Goal: Task Accomplishment & Management: Manage account settings

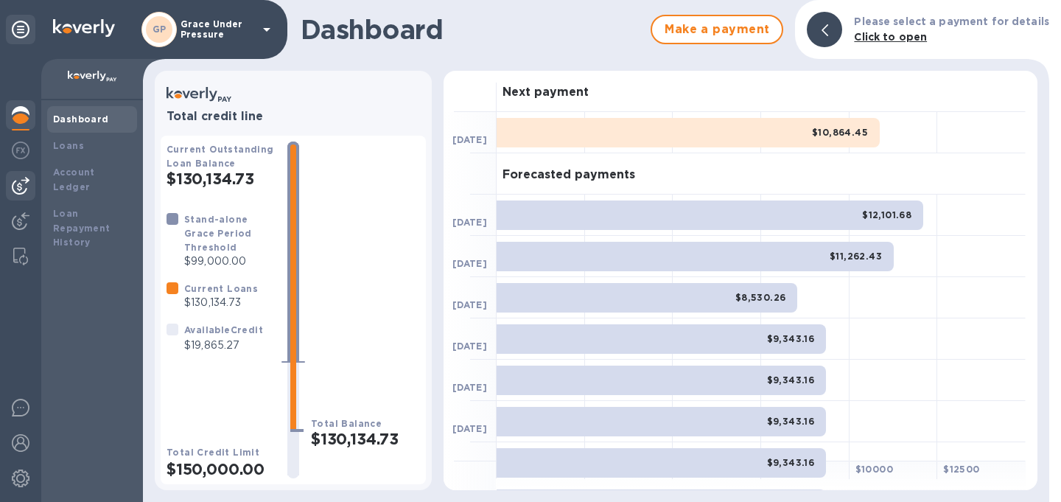
click at [17, 186] on img at bounding box center [21, 186] width 18 height 18
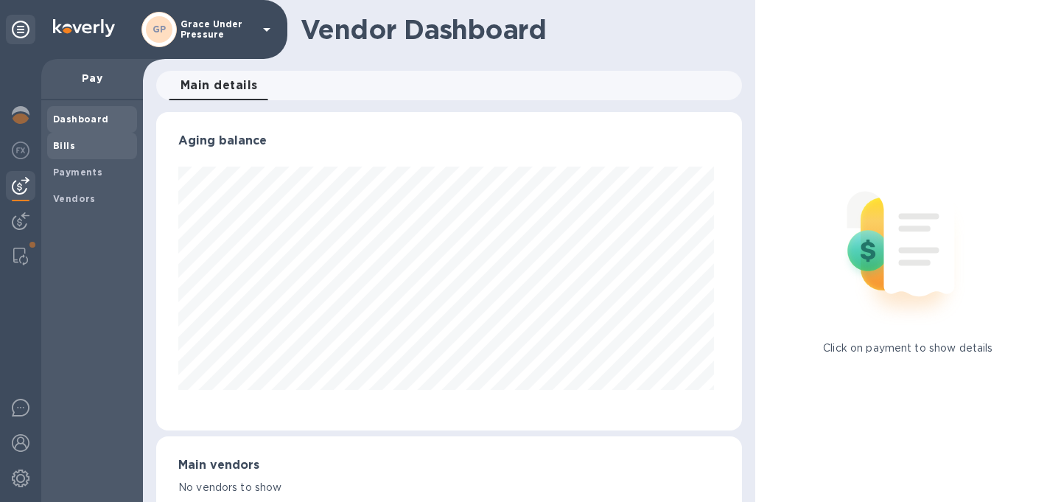
scroll to position [318, 580]
click at [63, 143] on b "Bills" at bounding box center [64, 145] width 22 height 11
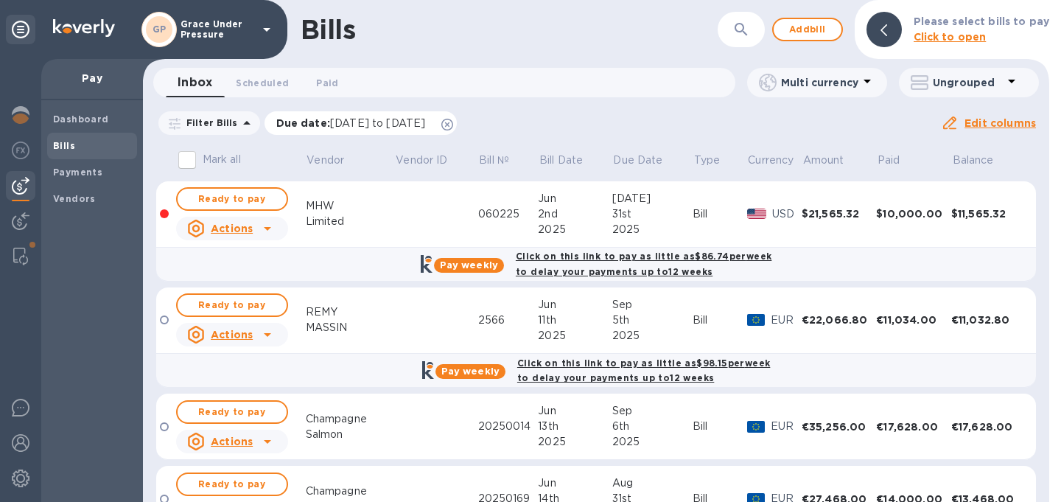
click at [453, 130] on icon at bounding box center [447, 125] width 12 height 12
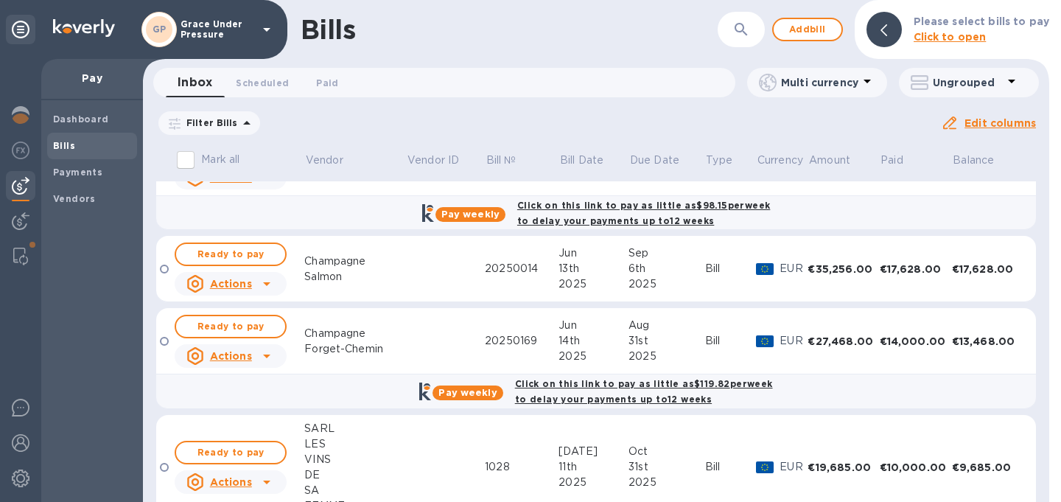
scroll to position [384, 0]
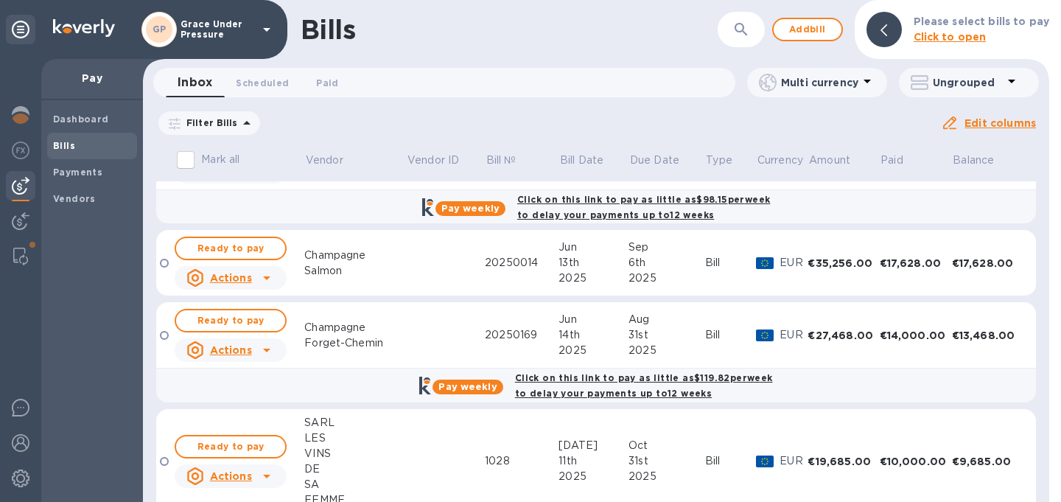
click at [385, 335] on div "Champagne" at bounding box center [355, 327] width 102 height 15
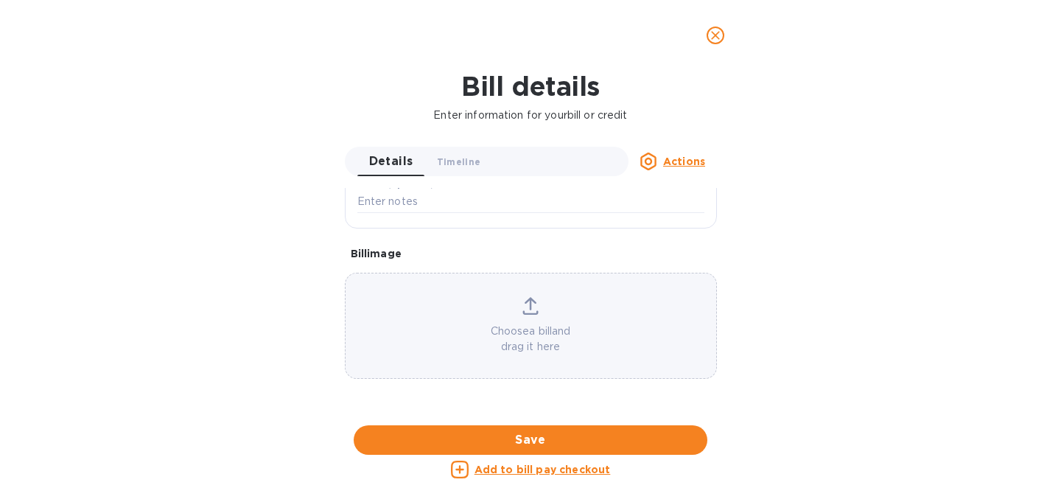
scroll to position [811, 0]
click at [561, 414] on div at bounding box center [531, 425] width 372 height 23
